Goal: Navigation & Orientation: Go to known website

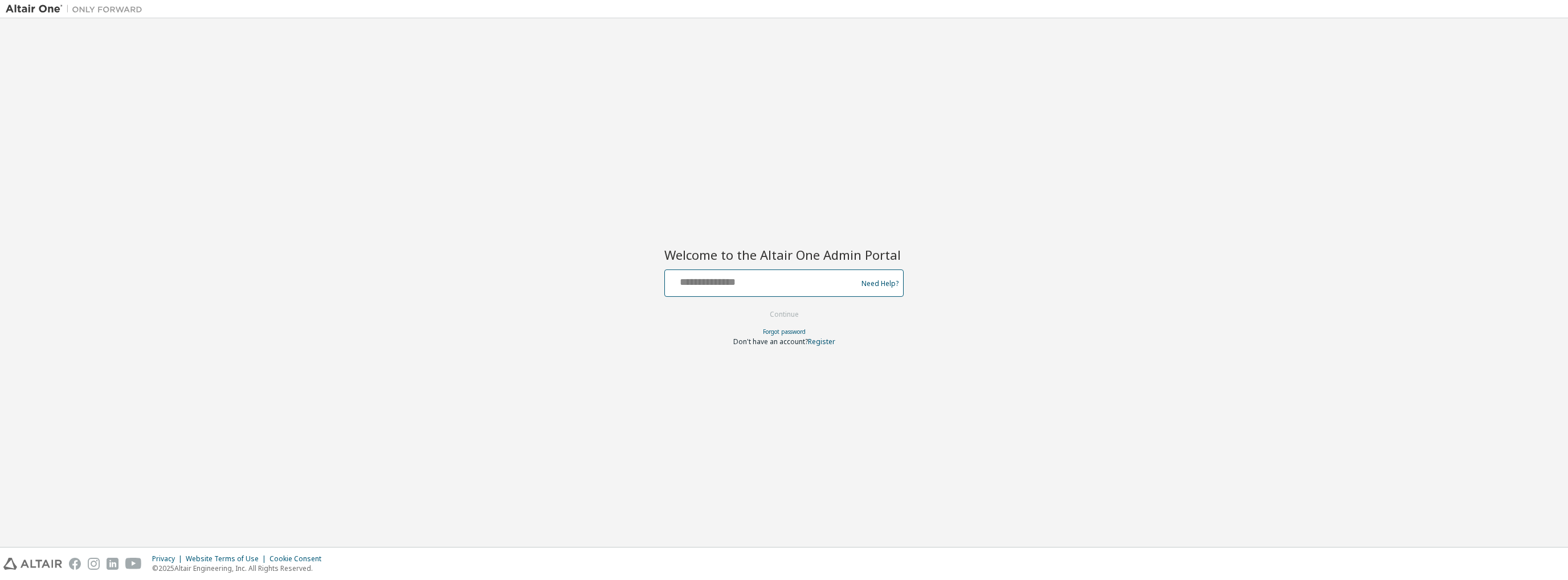
click at [731, 285] on input "text" at bounding box center [763, 280] width 186 height 17
type input "**********"
click at [785, 313] on button "Continue" at bounding box center [784, 315] width 53 height 17
